Goal: Check status: Check status

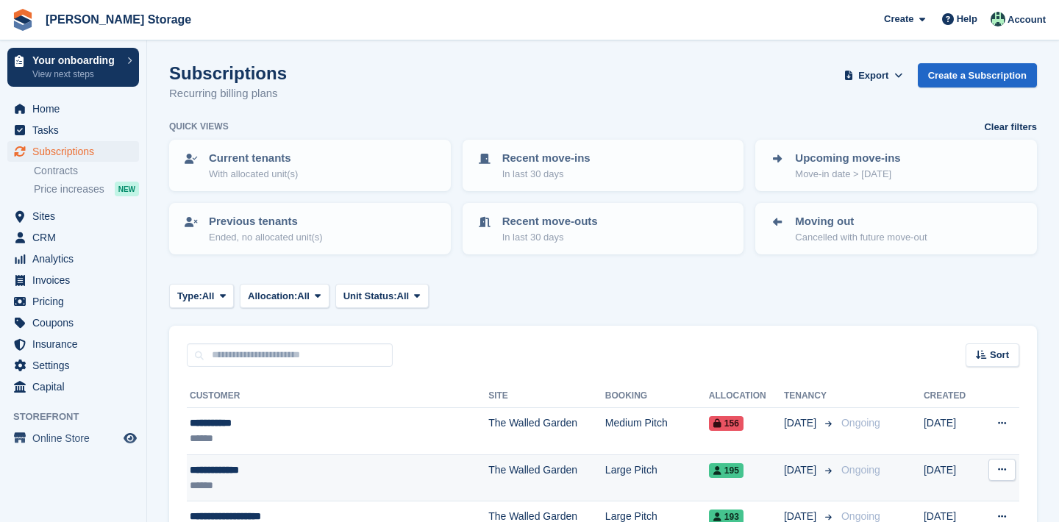
click at [254, 466] on div "**********" at bounding box center [303, 470] width 227 height 15
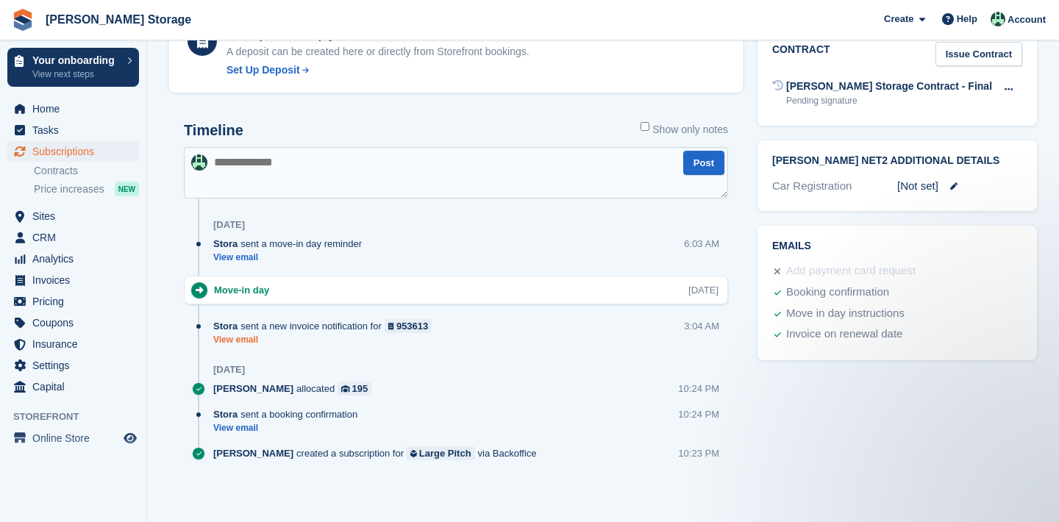
click at [230, 342] on link "View email" at bounding box center [326, 340] width 226 height 13
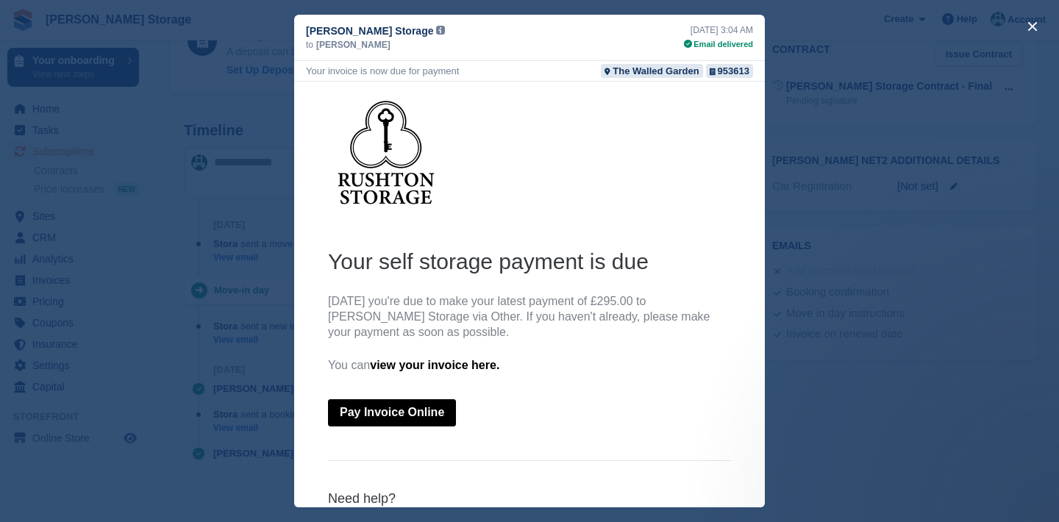
click at [263, 352] on div "close" at bounding box center [529, 261] width 1059 height 522
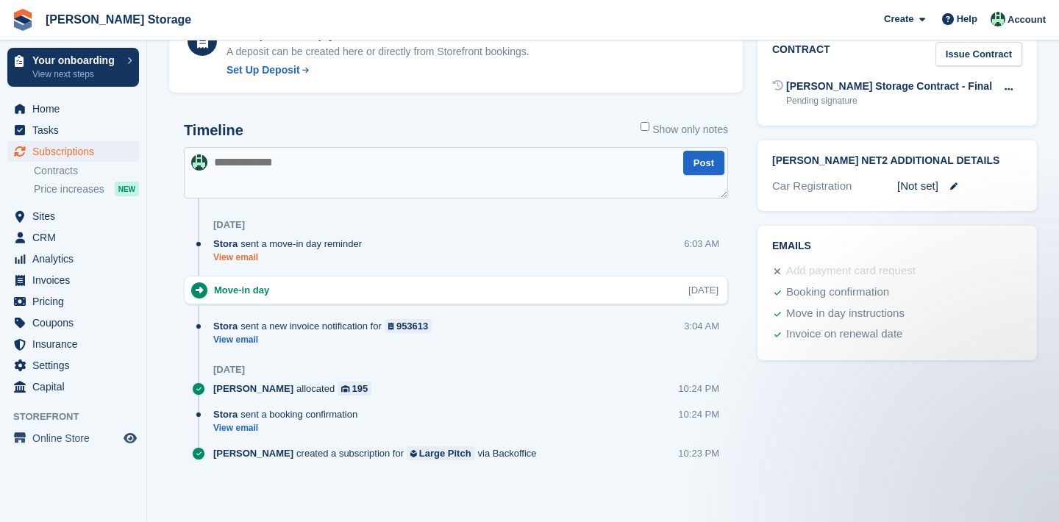
click at [247, 257] on link "View email" at bounding box center [291, 258] width 156 height 13
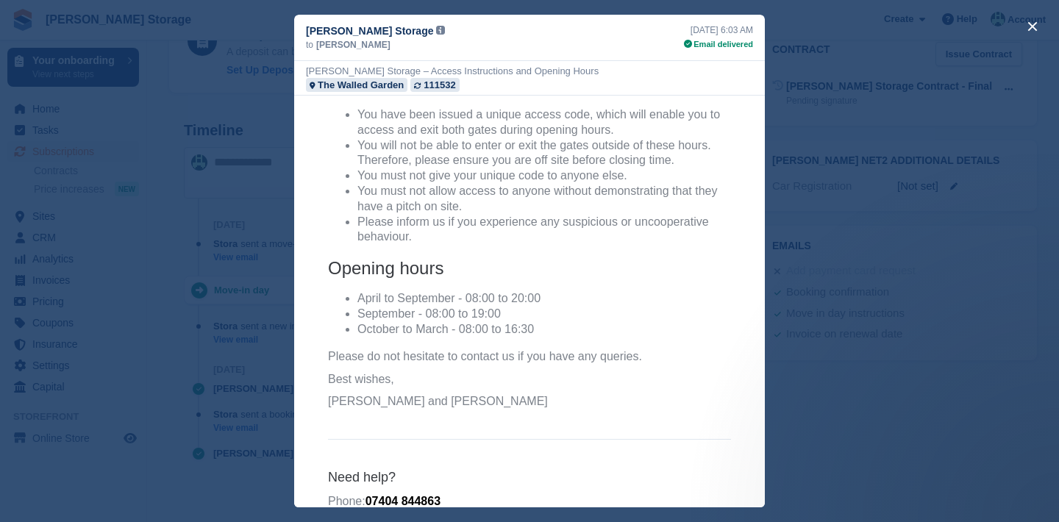
scroll to position [356, 0]
click at [260, 426] on div "close" at bounding box center [529, 261] width 1059 height 522
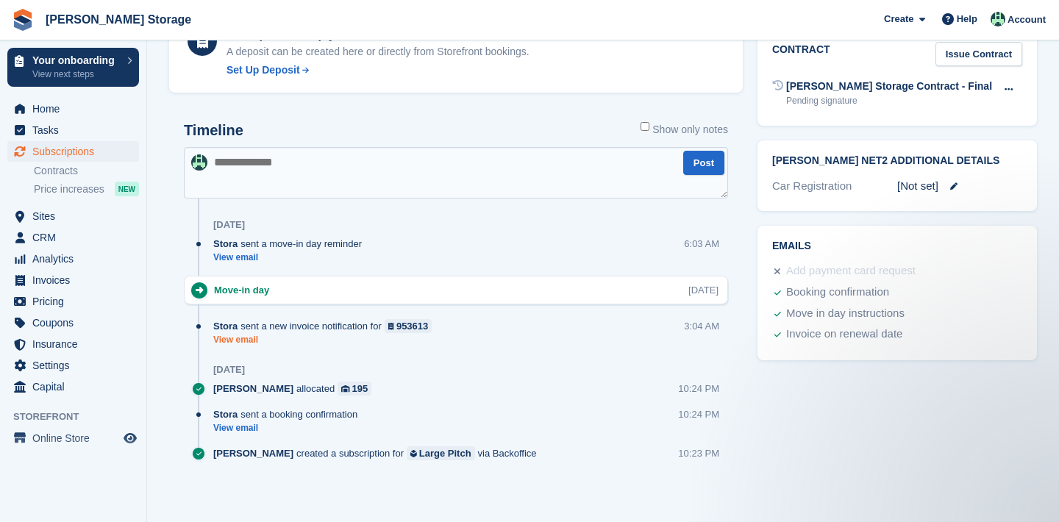
click at [232, 334] on link "View email" at bounding box center [326, 340] width 226 height 13
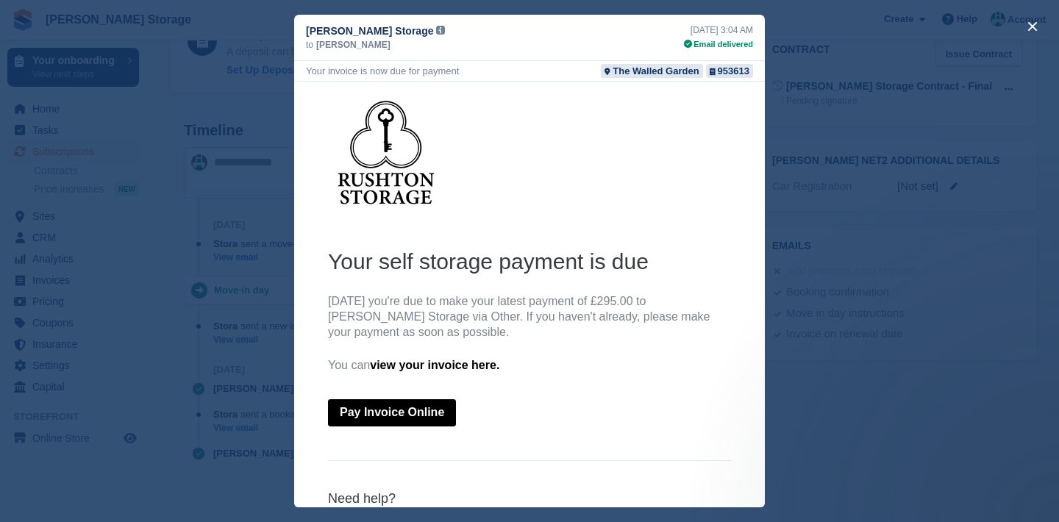
click at [367, 410] on link "Pay Invoice Online" at bounding box center [392, 412] width 128 height 27
click at [405, 363] on link "view your invoice here." at bounding box center [434, 365] width 129 height 13
click at [277, 367] on div "close" at bounding box center [529, 261] width 1059 height 522
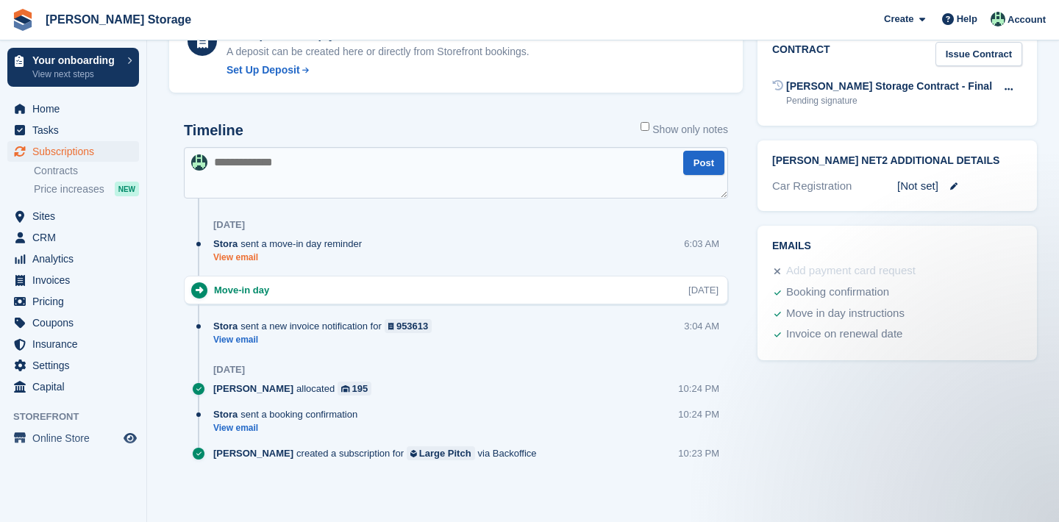
click at [249, 253] on link "View email" at bounding box center [291, 258] width 156 height 13
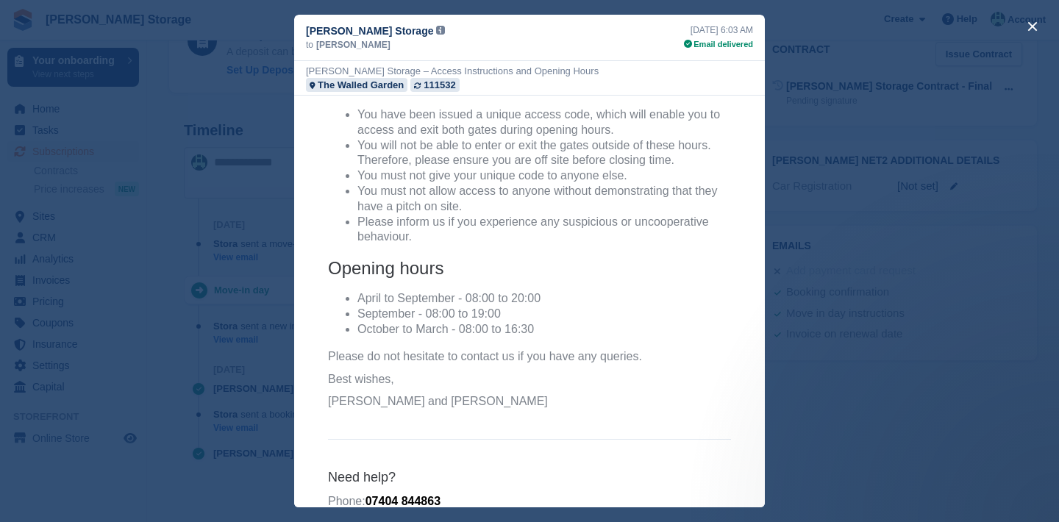
scroll to position [356, 0]
click at [273, 391] on div "close" at bounding box center [529, 261] width 1059 height 522
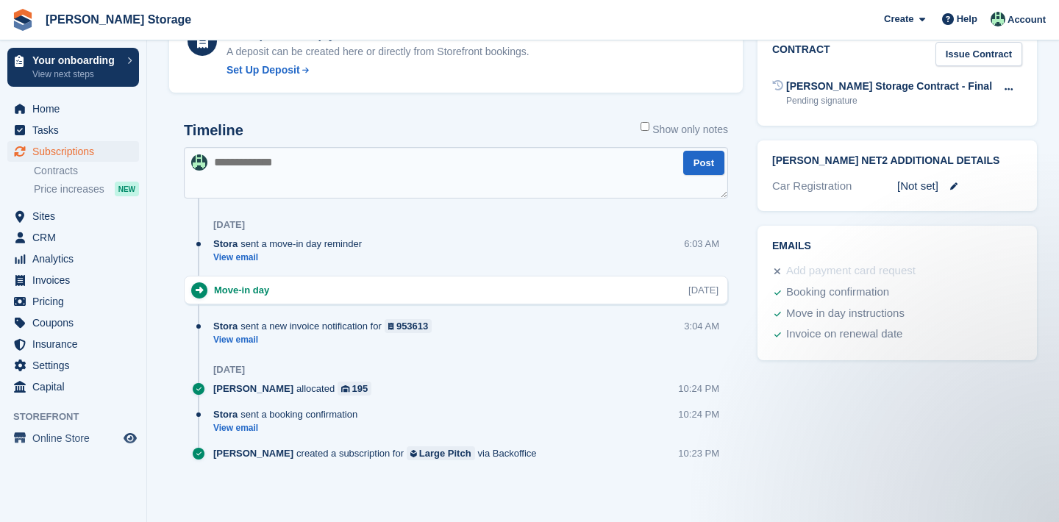
click at [106, 150] on span "Subscriptions" at bounding box center [76, 151] width 88 height 21
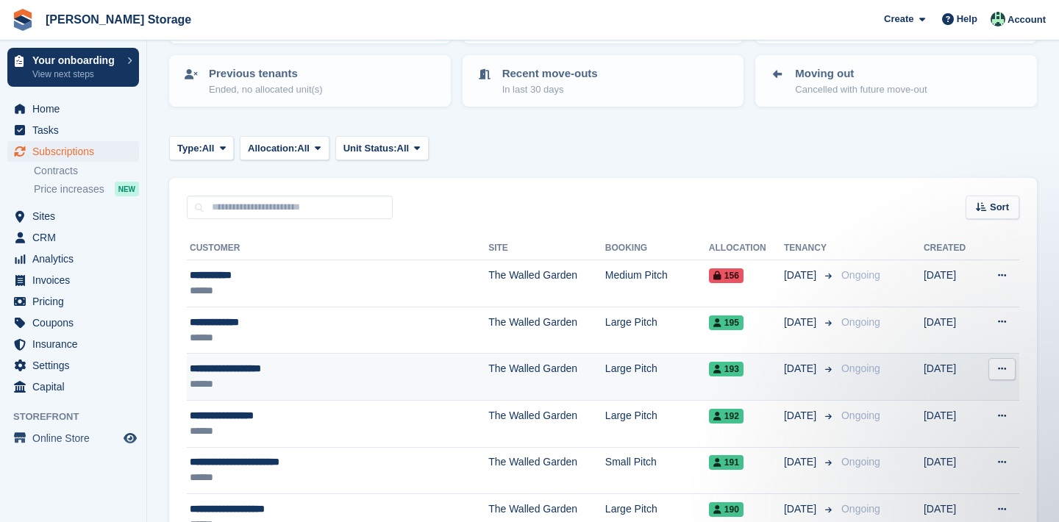
click at [247, 362] on div "**********" at bounding box center [303, 368] width 227 height 15
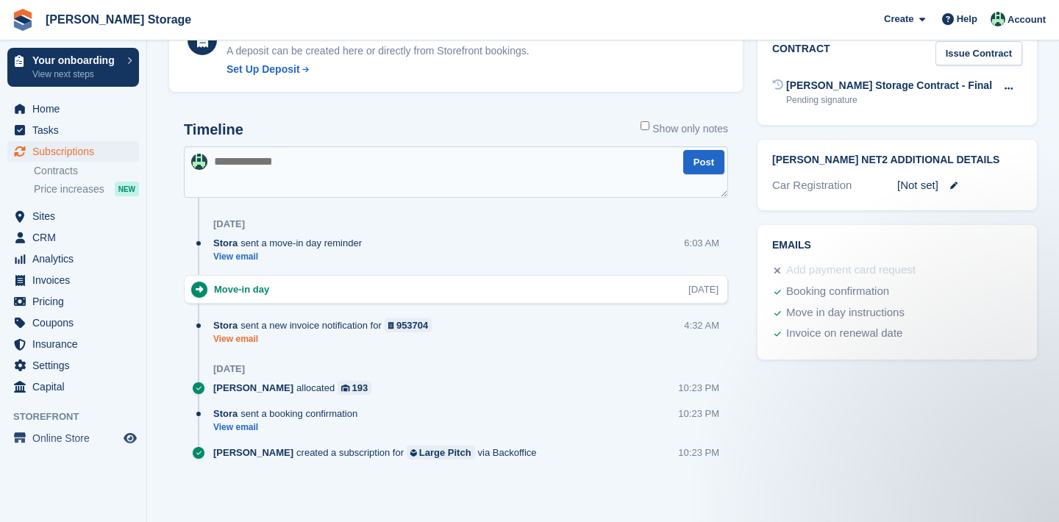
scroll to position [702, 0]
